Goal: Transaction & Acquisition: Download file/media

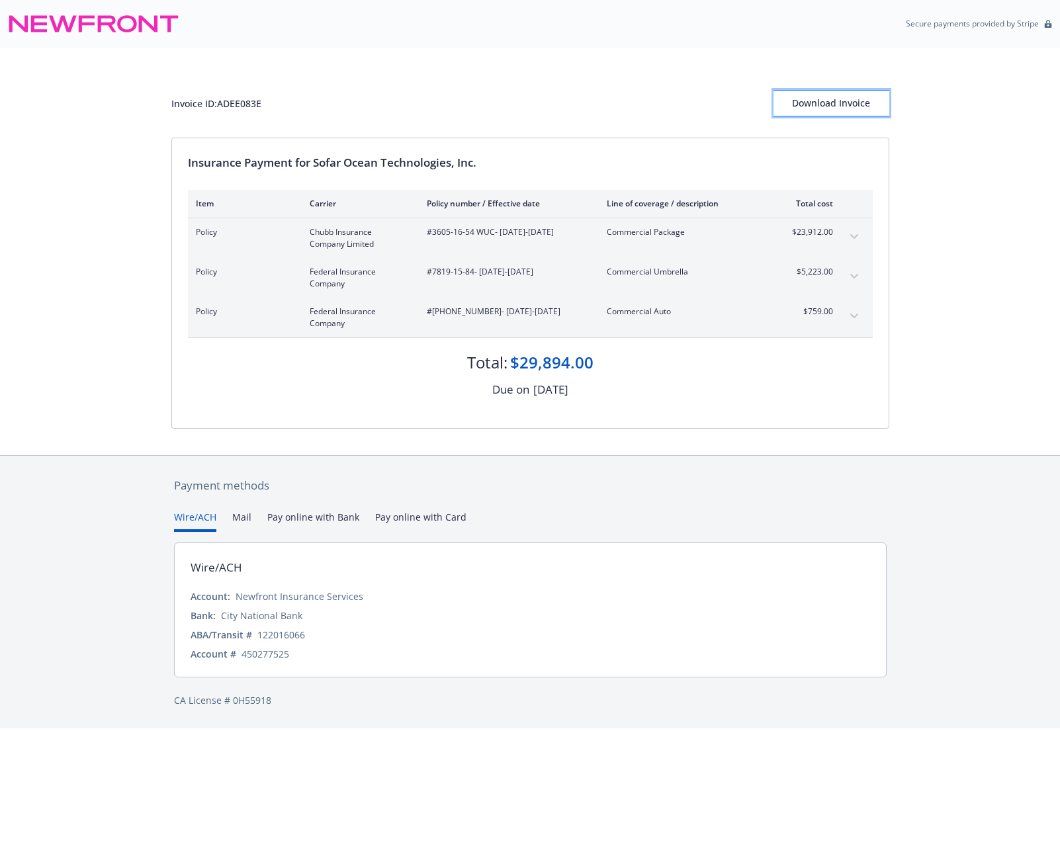
click at [871, 103] on div "Download Invoice" at bounding box center [831, 103] width 116 height 25
click at [856, 237] on icon "expand content" at bounding box center [854, 236] width 8 height 5
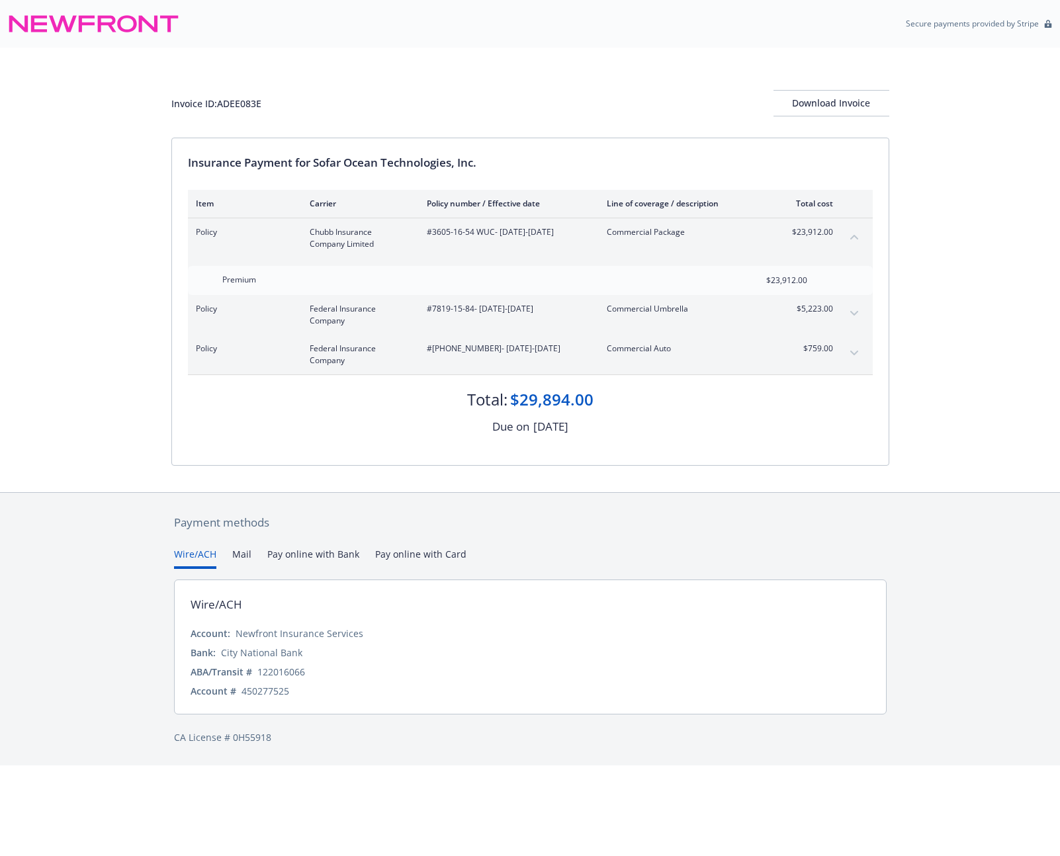
click at [856, 237] on icon "collapse content" at bounding box center [854, 237] width 8 height 5
